Goal: Information Seeking & Learning: Learn about a topic

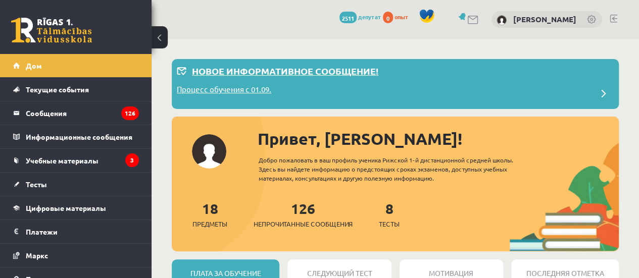
click at [532, 102] on div "Процесс обучения с 01.09." at bounding box center [395, 94] width 437 height 20
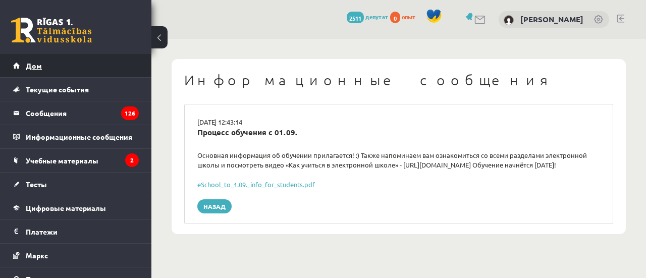
click at [60, 73] on link "Дом" at bounding box center [76, 65] width 126 height 23
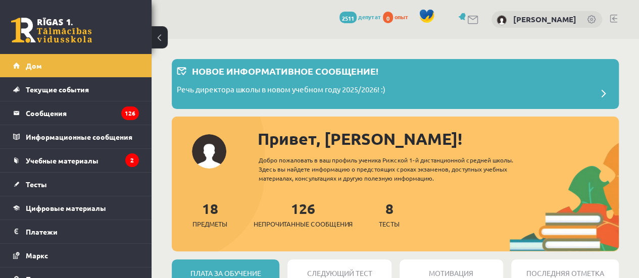
click at [595, 21] on link at bounding box center [592, 20] width 10 height 10
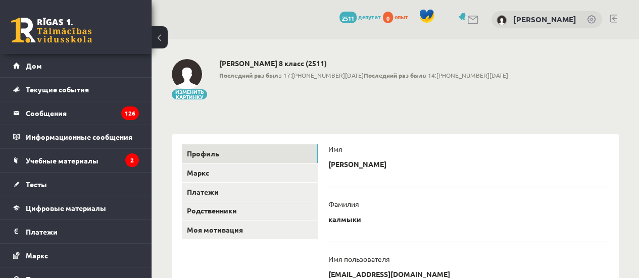
click at [584, 18] on div "[PERSON_NAME]" at bounding box center [546, 19] width 111 height 17
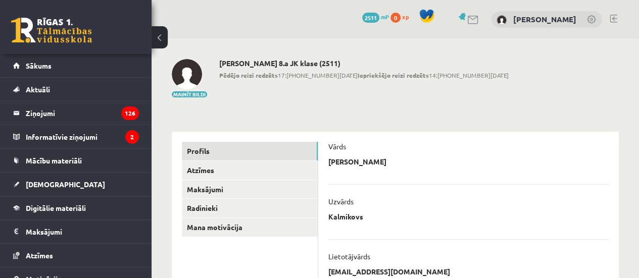
click at [481, 83] on div "Mainīt bildi Andrejs Kalmikovs 8.a JK klase (2511) Pēdējo reizi redzēts 17:54 0…" at bounding box center [395, 78] width 447 height 39
click at [564, 12] on div "[PERSON_NAME]" at bounding box center [546, 19] width 111 height 17
click at [559, 18] on link "[PERSON_NAME]" at bounding box center [544, 19] width 63 height 10
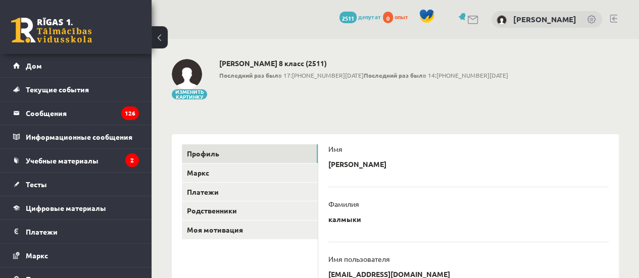
click at [463, 142] on li "Имя Андрей ******* ********* Отмена" at bounding box center [468, 153] width 280 height 42
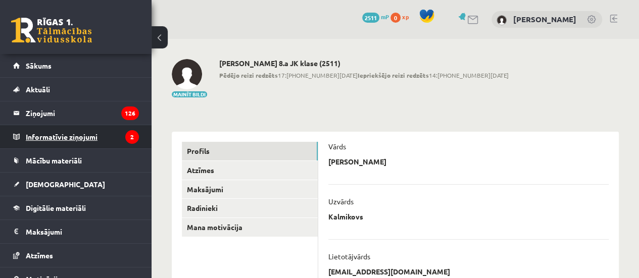
click at [113, 143] on legend "Informatīvie ziņojumi 2" at bounding box center [82, 136] width 113 height 23
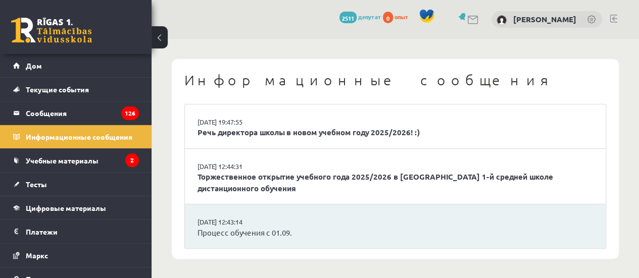
drag, startPoint x: 181, startPoint y: 148, endPoint x: 219, endPoint y: 116, distance: 49.1
click at [181, 148] on div "Информационные сообщения 29.08.2025 19:47:55 Речь директора школы в новом учебн…" at bounding box center [395, 159] width 447 height 200
click at [329, 135] on font "Речь директора школы в новом учебном году 2025/2026! :)" at bounding box center [308, 132] width 222 height 10
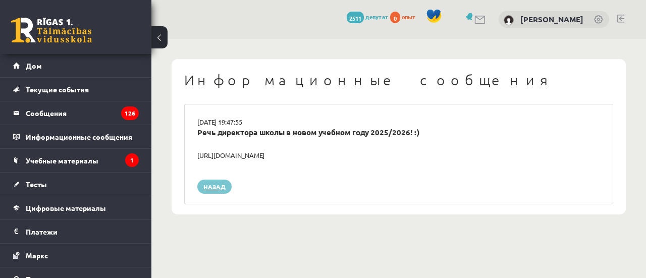
click at [221, 184] on font "Назад" at bounding box center [214, 187] width 22 height 8
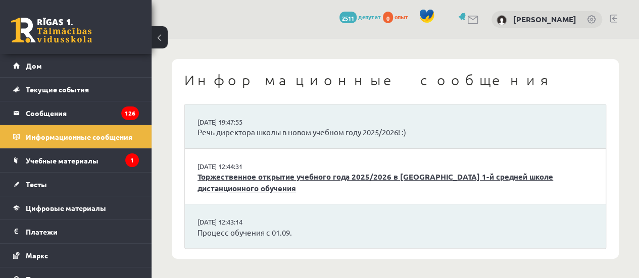
click at [237, 177] on font "Торжественное открытие учебного года 2025/2026 в [GEOGRAPHIC_DATA] 1-й средней …" at bounding box center [374, 183] width 355 height 22
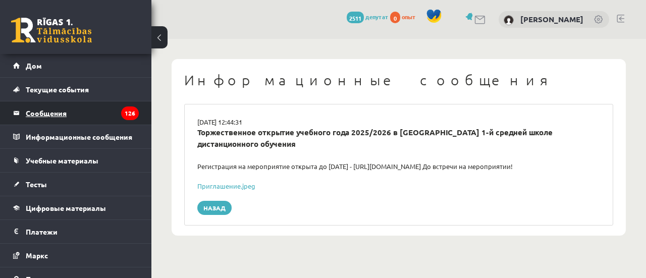
click at [76, 108] on legend "Сообщения 126" at bounding box center [82, 112] width 113 height 23
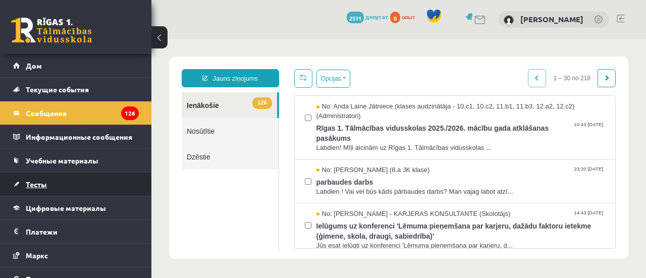
click at [75, 190] on link "Тесты" at bounding box center [76, 184] width 126 height 23
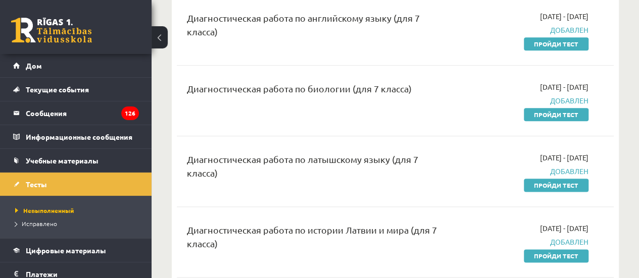
scroll to position [555, 0]
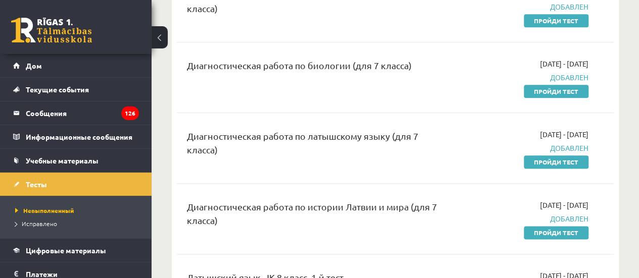
click at [571, 248] on div "Диагностическая работа по истории Латвии и мира (для 7 класса) [DATE] - [DATE] …" at bounding box center [395, 219] width 437 height 58
click at [569, 237] on font "Пройди тест" at bounding box center [556, 233] width 44 height 8
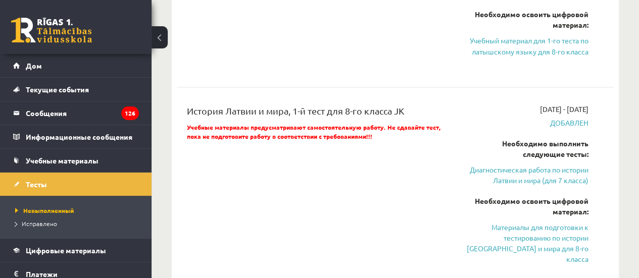
scroll to position [707, 0]
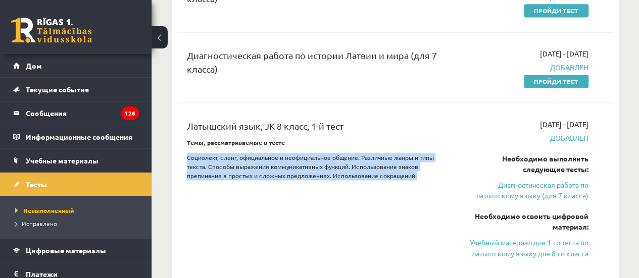
drag, startPoint x: 185, startPoint y: 165, endPoint x: 417, endPoint y: 185, distance: 233.6
click at [417, 185] on div "Латышский язык, JK 8 класс, 1-й тест Темы, рассматриваемые в тесте Социолект, с…" at bounding box center [318, 195] width 278 height 153
copy font "Социолект, сленг, официальное и неофициальное общение. Различные жанры и типы т…"
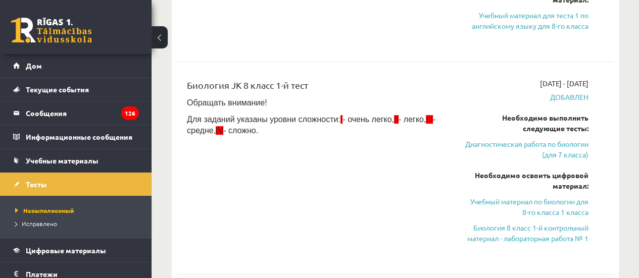
scroll to position [0, 0]
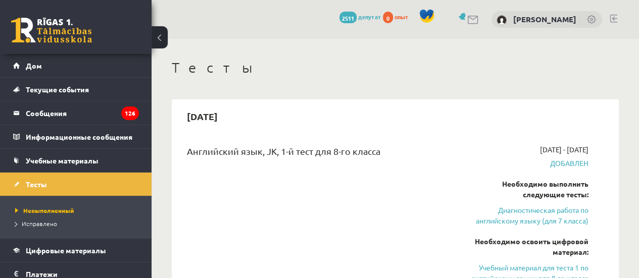
click at [228, 126] on h2 "[DATE]" at bounding box center [202, 116] width 51 height 24
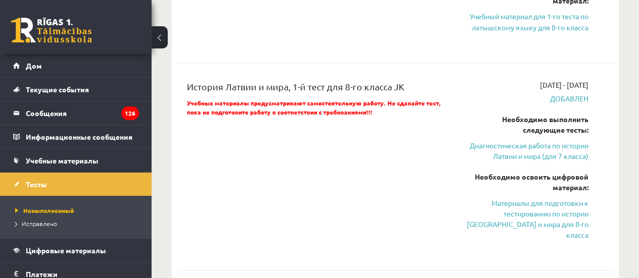
scroll to position [959, 0]
